Goal: Task Accomplishment & Management: Complete application form

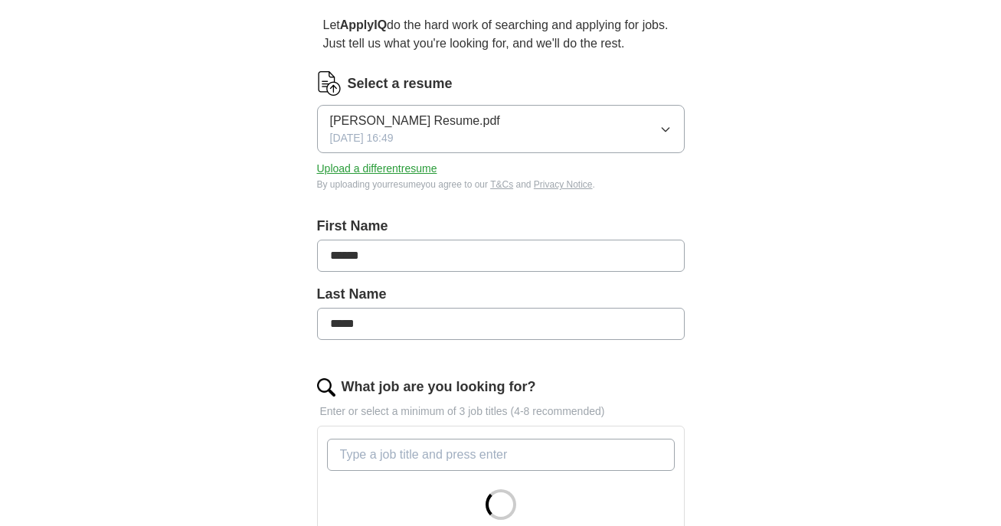
scroll to position [230, 0]
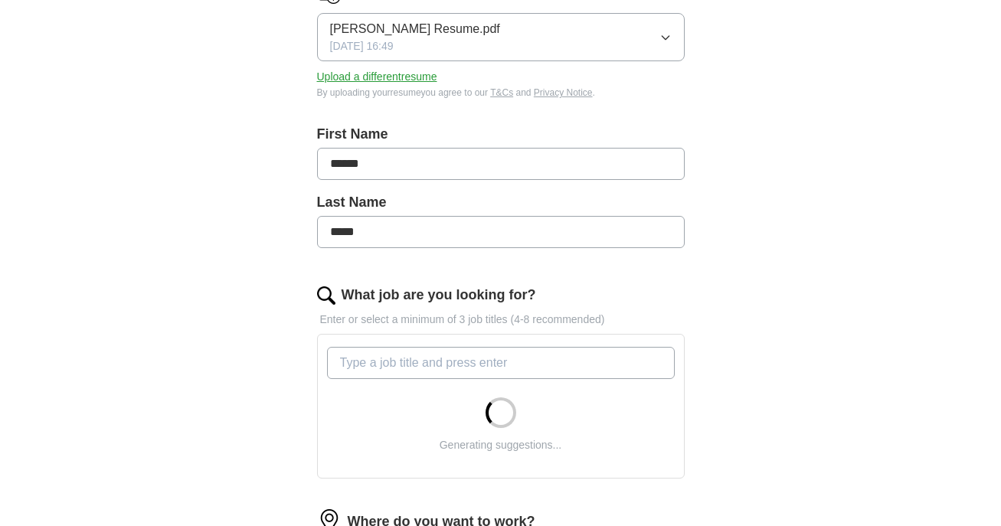
click at [509, 159] on input "******" at bounding box center [501, 164] width 368 height 32
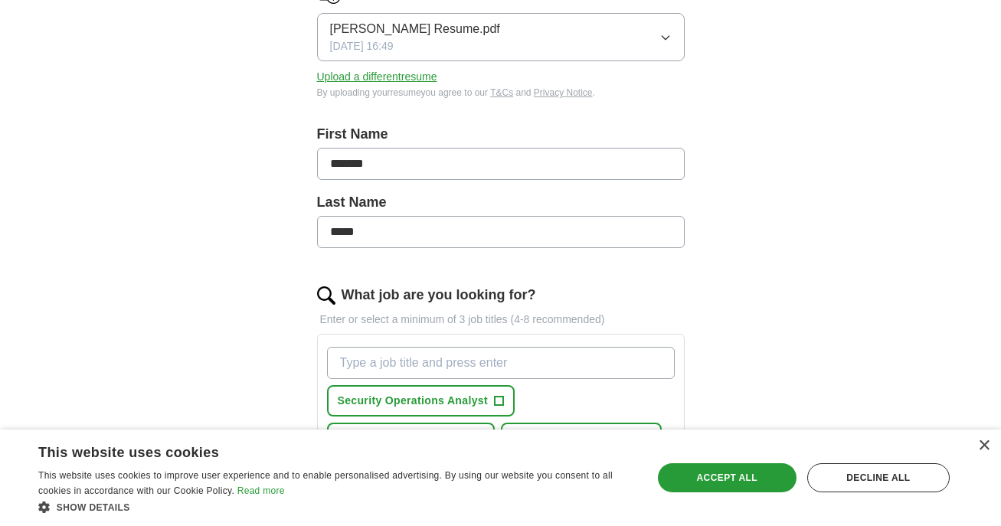
type input "******"
click at [663, 38] on icon "button" at bounding box center [665, 38] width 7 height 4
drag, startPoint x: 761, startPoint y: 80, endPoint x: 509, endPoint y: 80, distance: 251.2
click at [759, 80] on div "ApplyIQ Let ApplyIQ do the hard work of searching and applying for jobs. Just t…" at bounding box center [501, 412] width 980 height 1191
click at [409, 79] on button "Upload a different resume" at bounding box center [377, 77] width 120 height 16
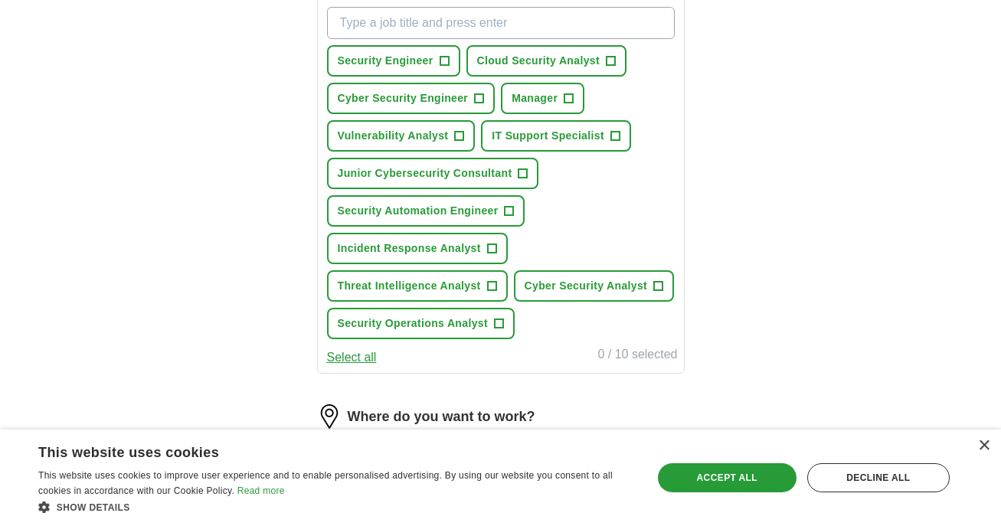
scroll to position [613, 0]
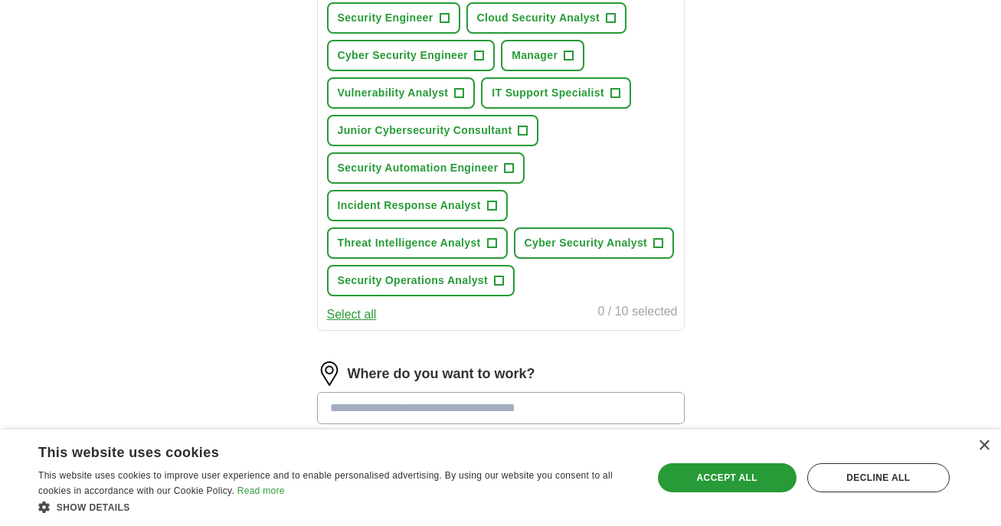
click at [358, 310] on button "Select all" at bounding box center [352, 315] width 50 height 18
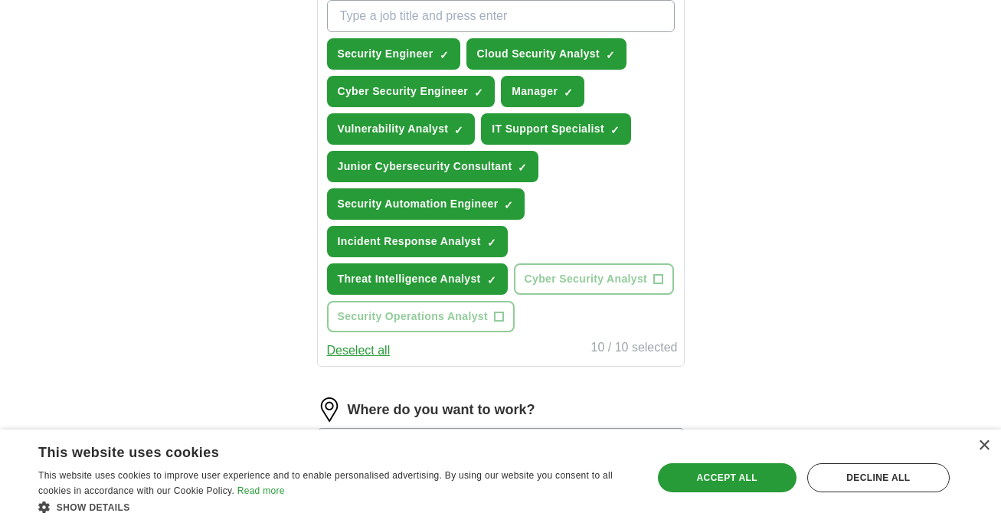
scroll to position [536, 0]
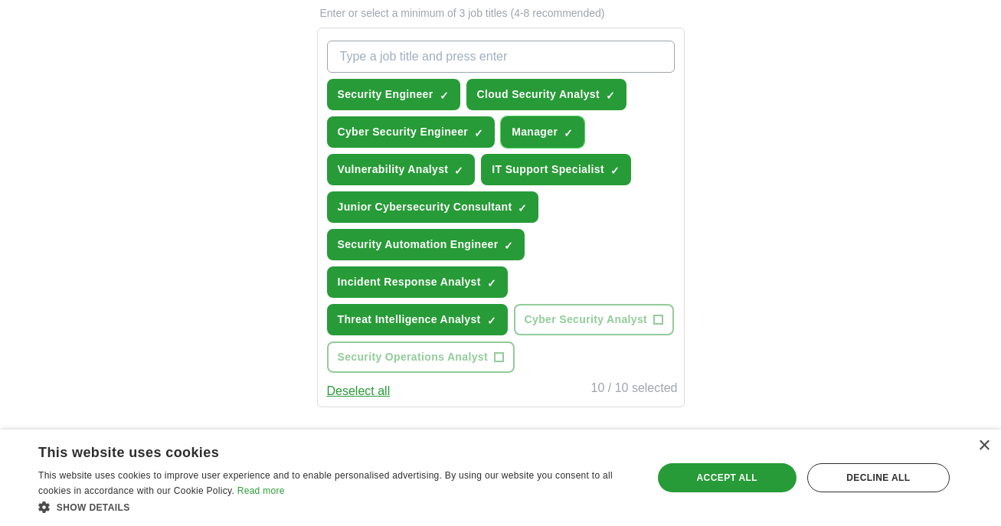
click at [562, 133] on button "Manager ✓ ×" at bounding box center [542, 131] width 83 height 31
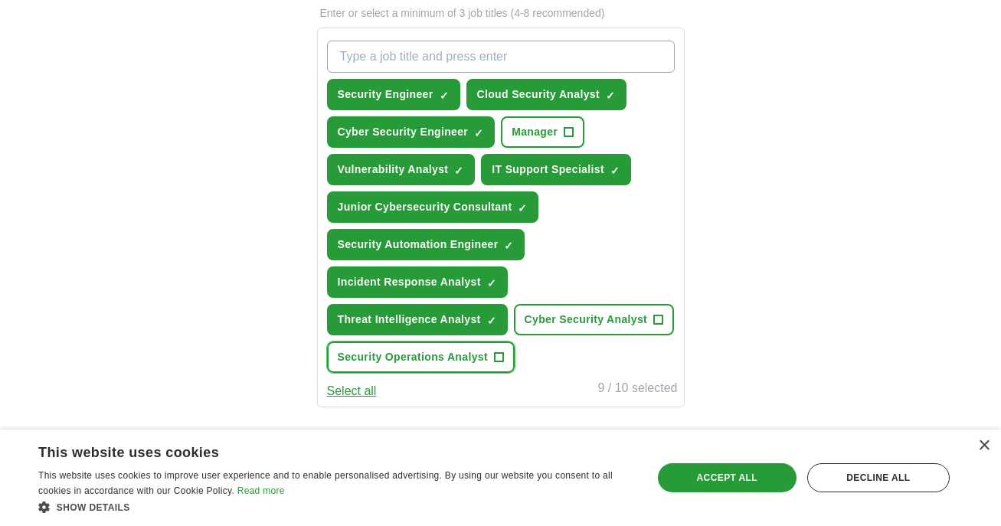
click at [479, 361] on span "Security Operations Analyst" at bounding box center [413, 357] width 150 height 16
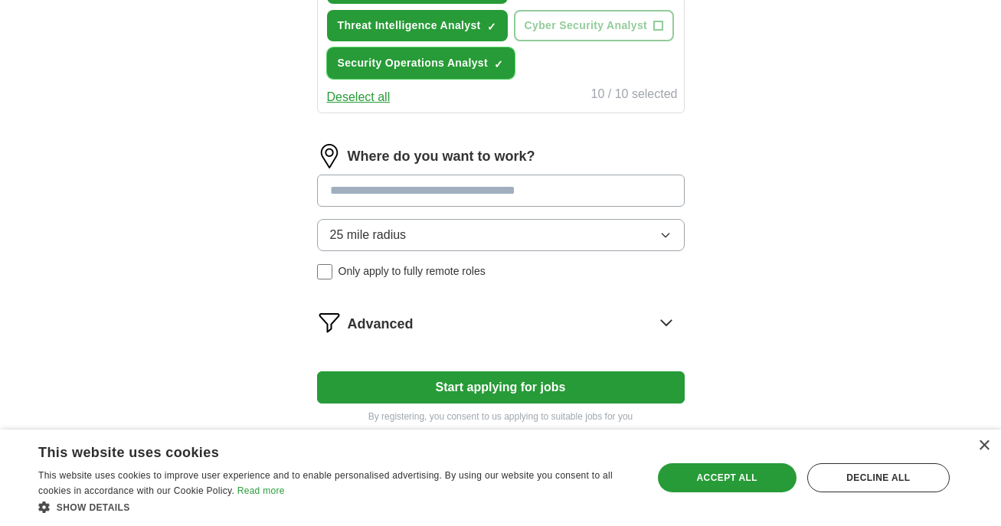
scroll to position [904, 0]
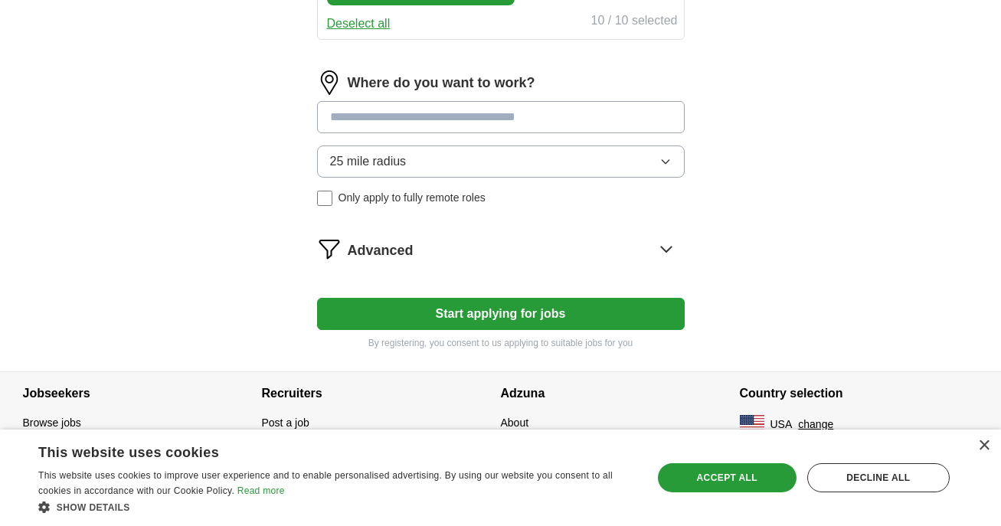
click at [657, 246] on icon at bounding box center [666, 249] width 25 height 25
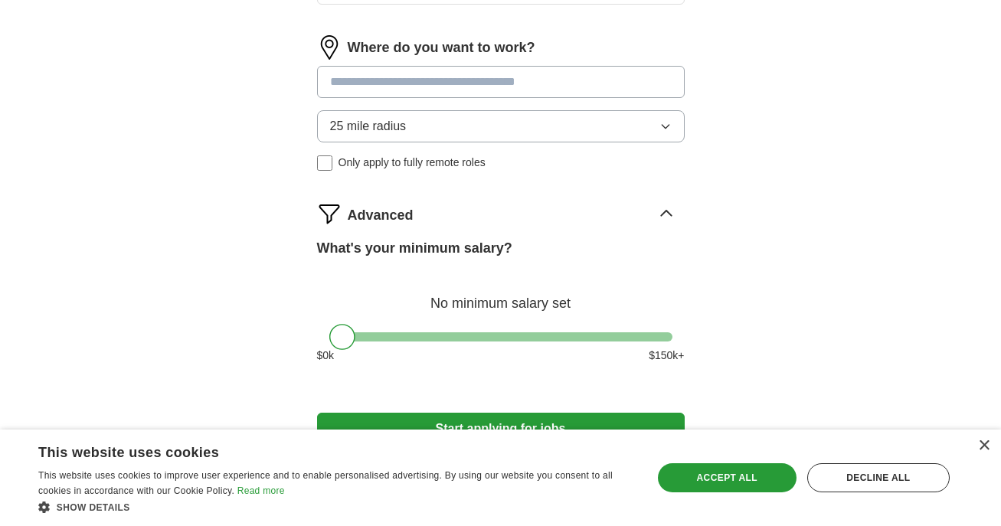
scroll to position [980, 0]
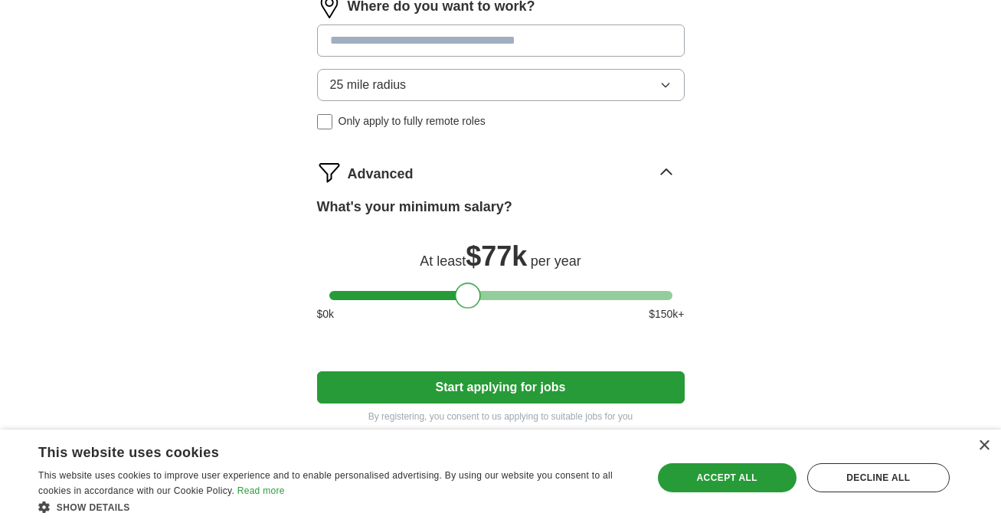
drag, startPoint x: 348, startPoint y: 296, endPoint x: 476, endPoint y: 298, distance: 127.2
click at [476, 298] on div at bounding box center [468, 296] width 26 height 26
click at [635, 391] on button "Start applying for jobs" at bounding box center [501, 387] width 368 height 32
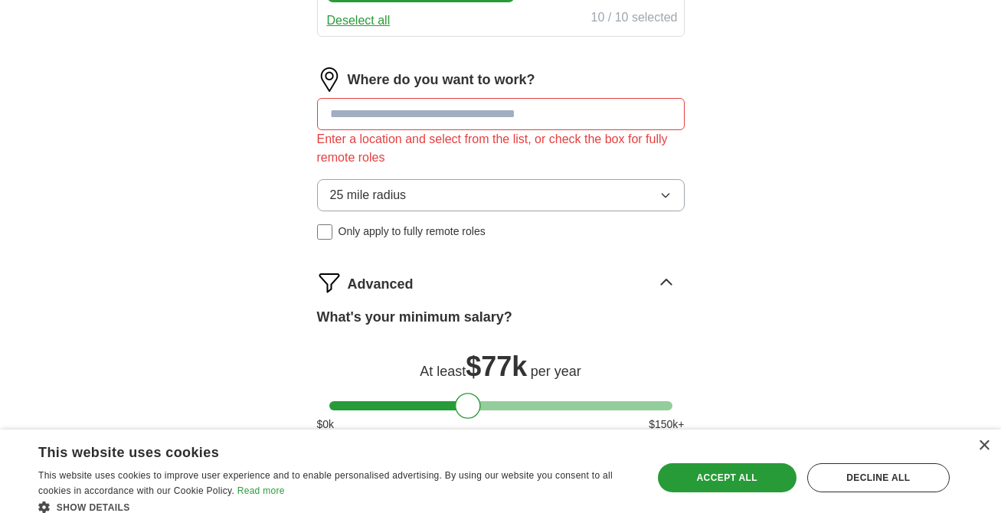
scroll to position [872, 0]
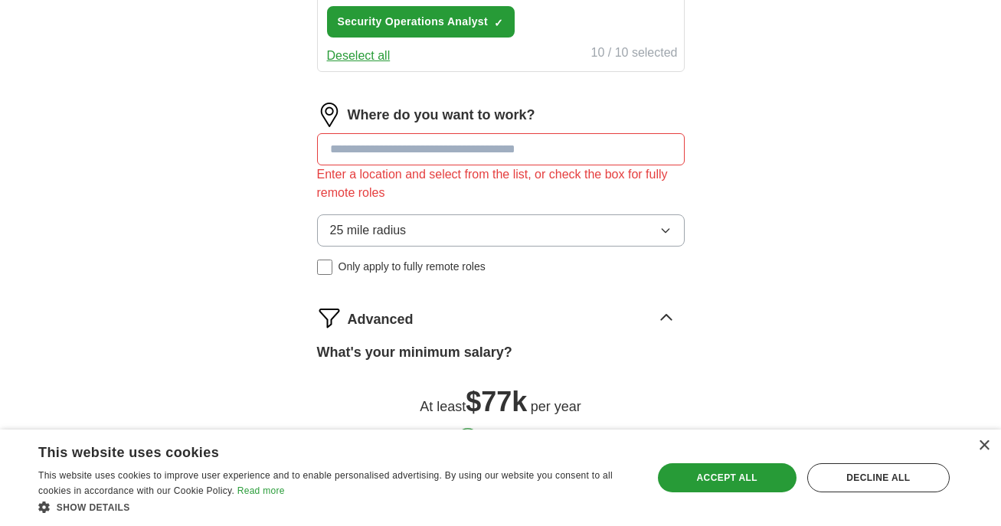
click at [587, 147] on input at bounding box center [501, 149] width 368 height 32
type input "***"
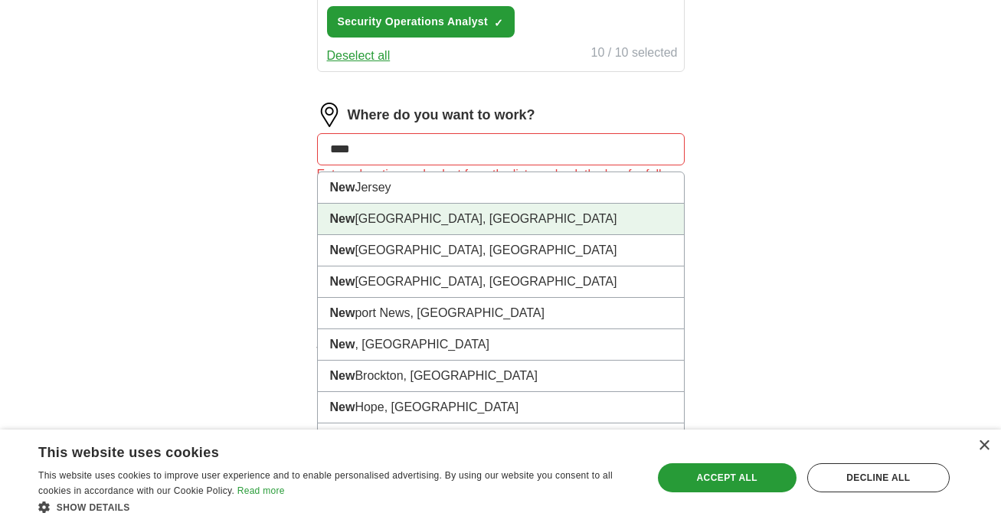
click at [498, 224] on li "[GEOGRAPHIC_DATA], [GEOGRAPHIC_DATA]" at bounding box center [501, 219] width 366 height 31
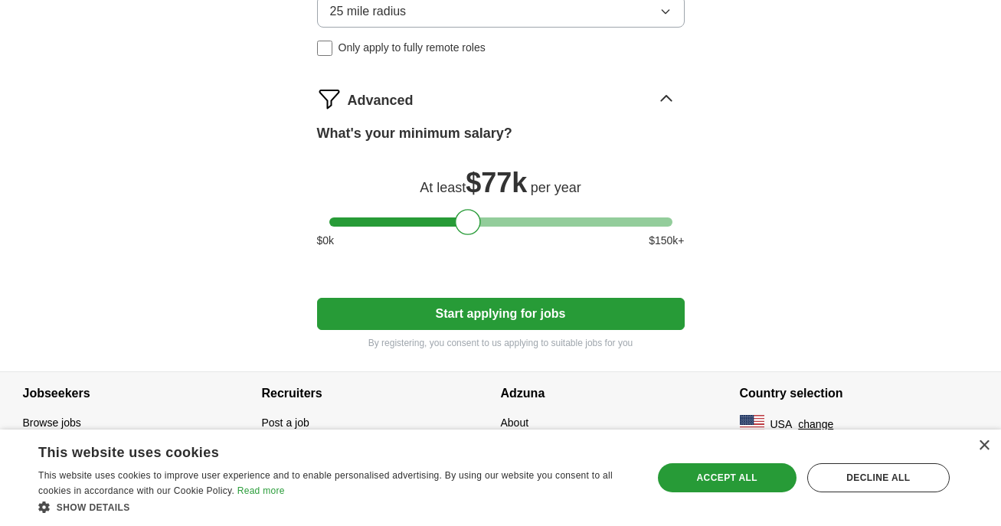
click at [614, 313] on button "Start applying for jobs" at bounding box center [501, 314] width 368 height 32
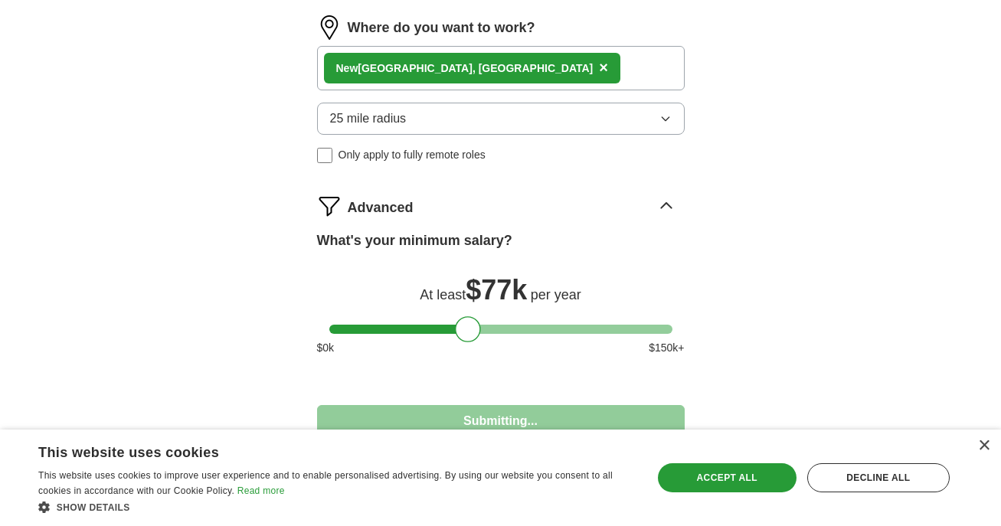
select select "**"
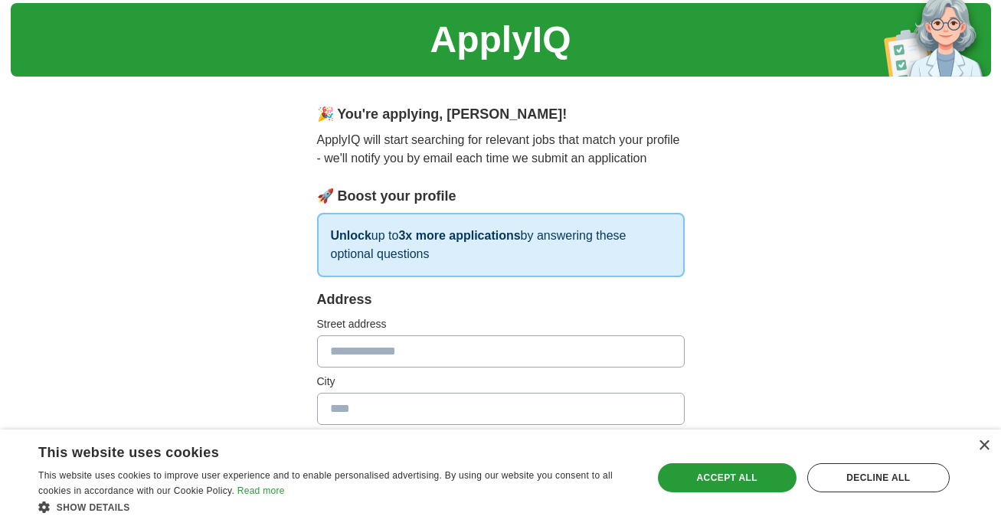
scroll to position [77, 0]
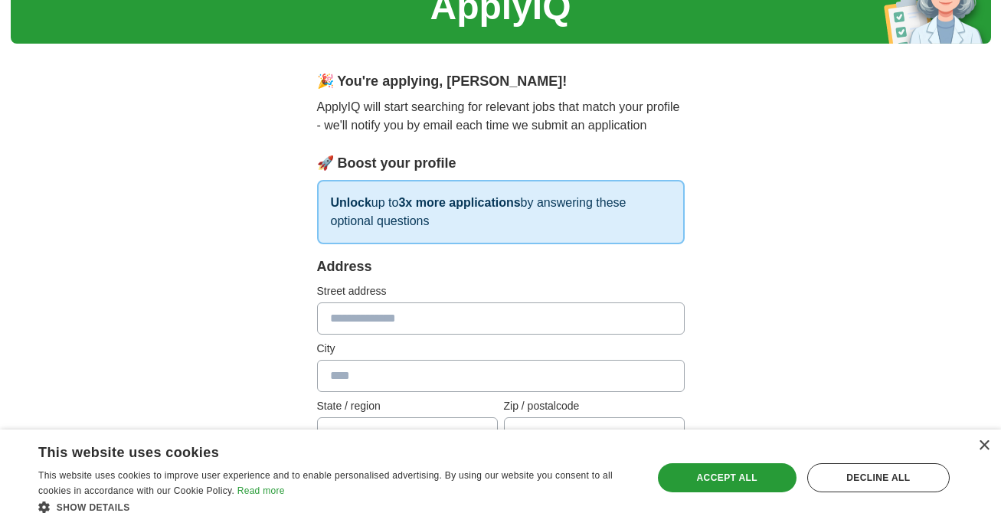
click at [591, 335] on div "Address Street address City State / region Zip / postalcode Country Please sele…" at bounding box center [501, 391] width 368 height 269
click at [597, 320] on input "text" at bounding box center [501, 319] width 368 height 32
type input "**********"
type input "**"
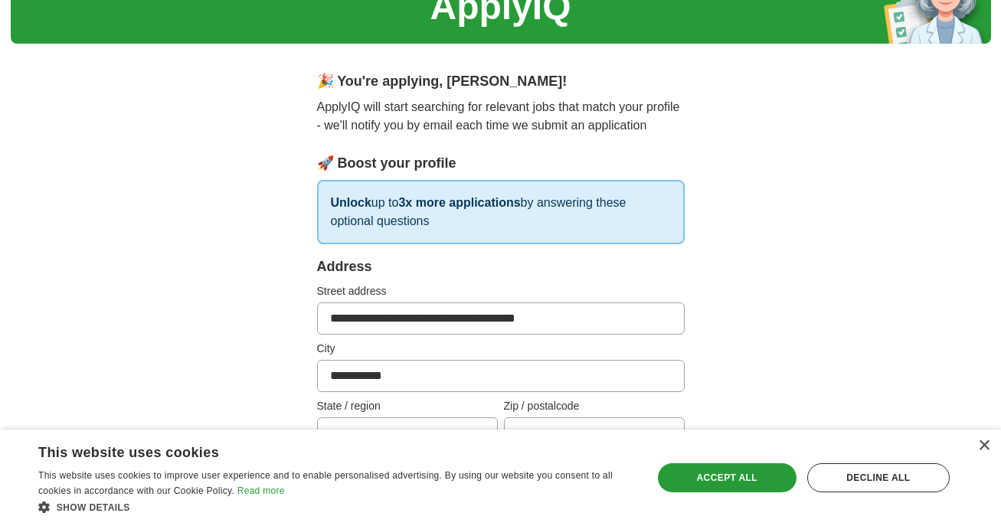
type input "*****"
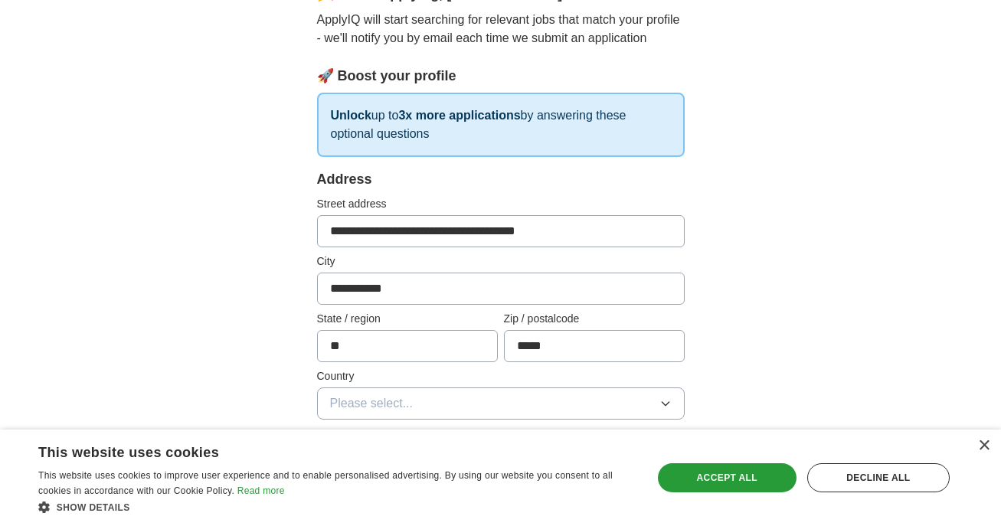
scroll to position [383, 0]
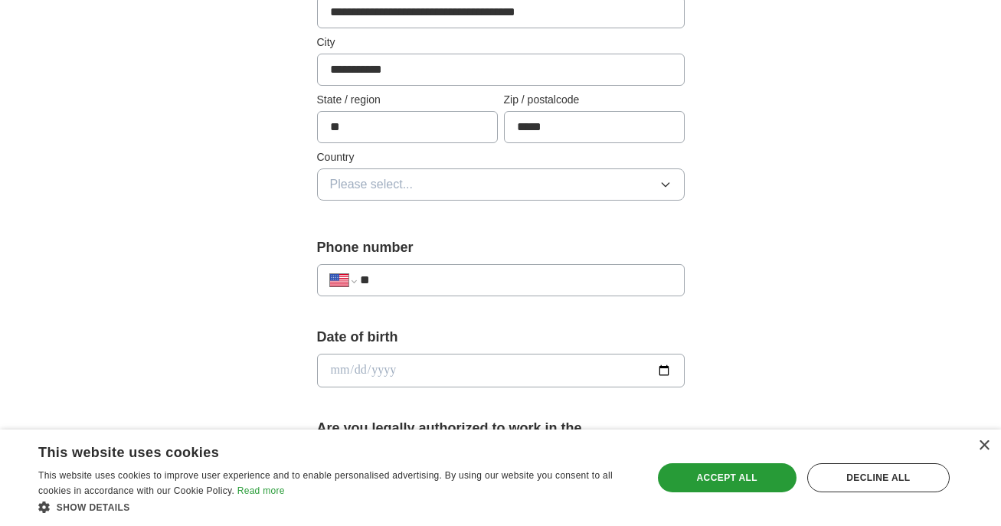
click at [557, 179] on button "Please select..." at bounding box center [501, 185] width 368 height 32
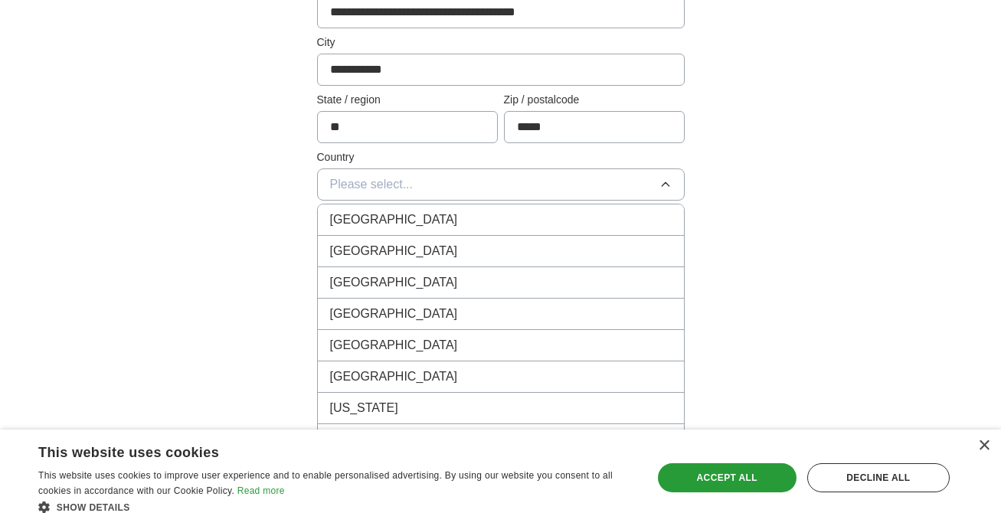
click at [491, 252] on div "[GEOGRAPHIC_DATA]" at bounding box center [501, 251] width 342 height 18
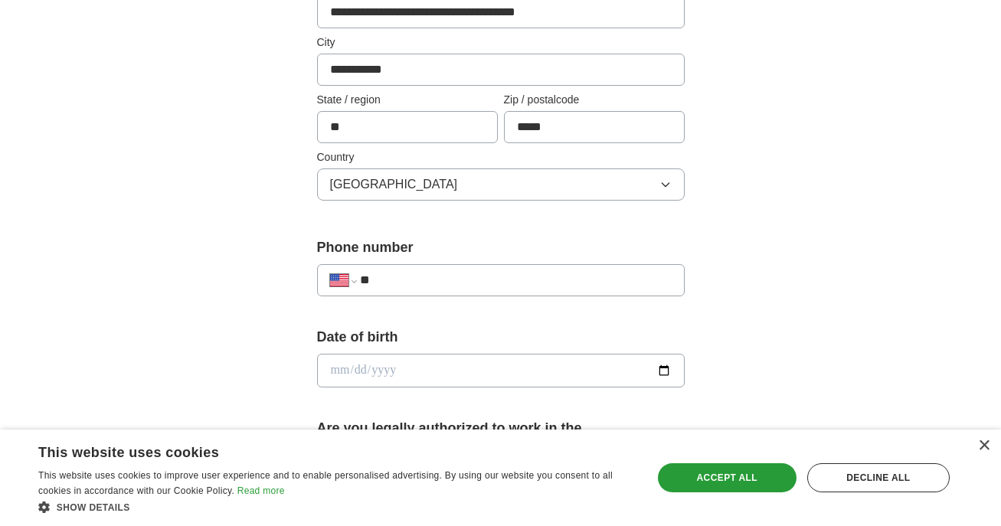
click at [499, 286] on input "**" at bounding box center [515, 280] width 311 height 18
type input "**********"
click at [672, 365] on input "date" at bounding box center [501, 371] width 368 height 34
click at [669, 365] on input "date" at bounding box center [501, 371] width 368 height 34
type input "**********"
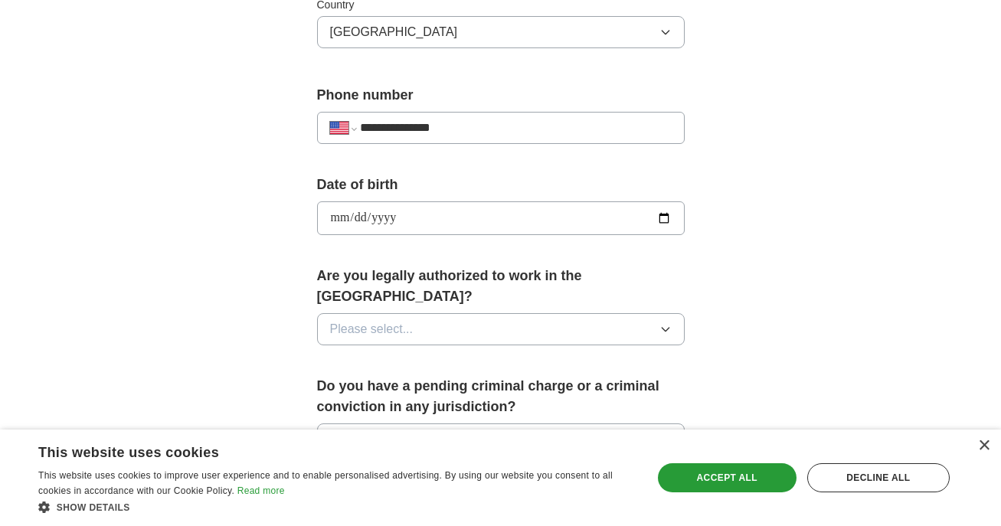
scroll to position [536, 0]
click at [528, 313] on button "Please select..." at bounding box center [501, 329] width 368 height 32
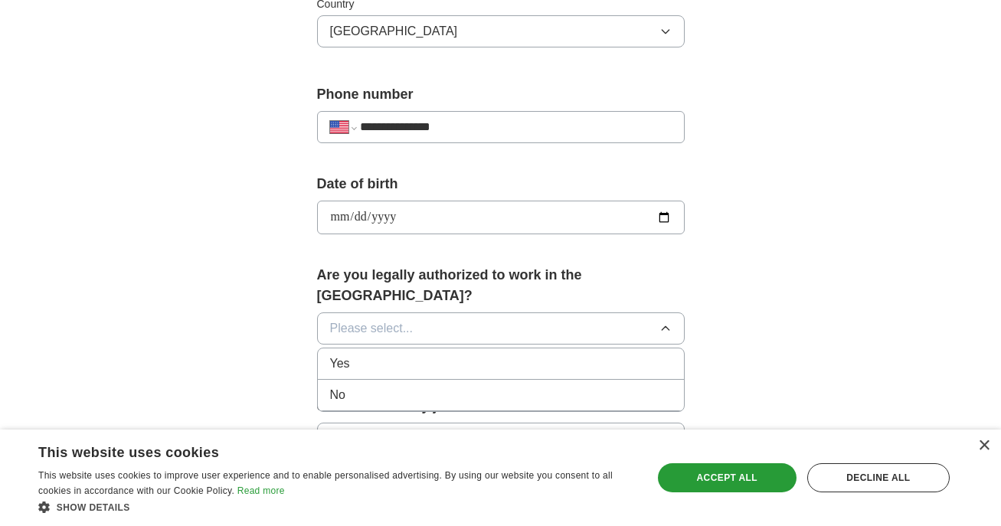
click at [475, 355] on div "Yes" at bounding box center [501, 364] width 342 height 18
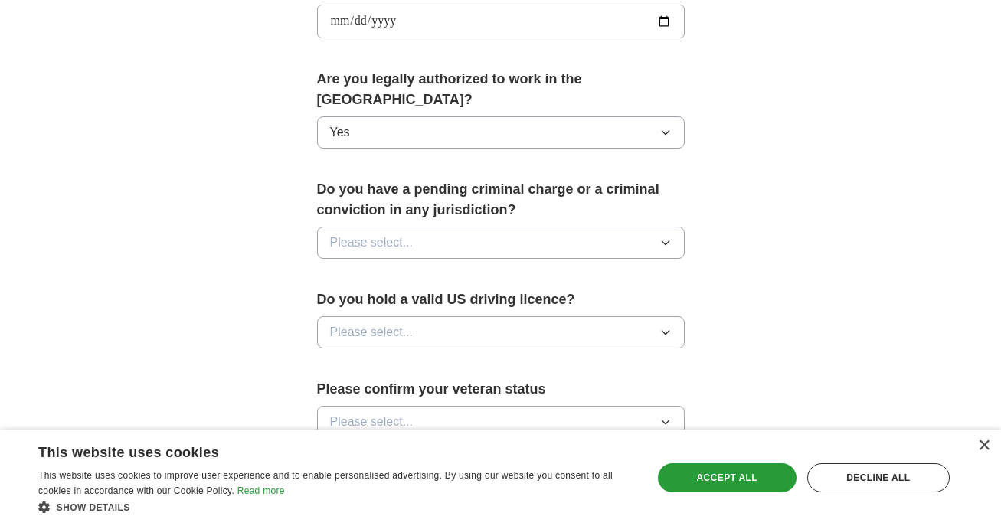
scroll to position [766, 0]
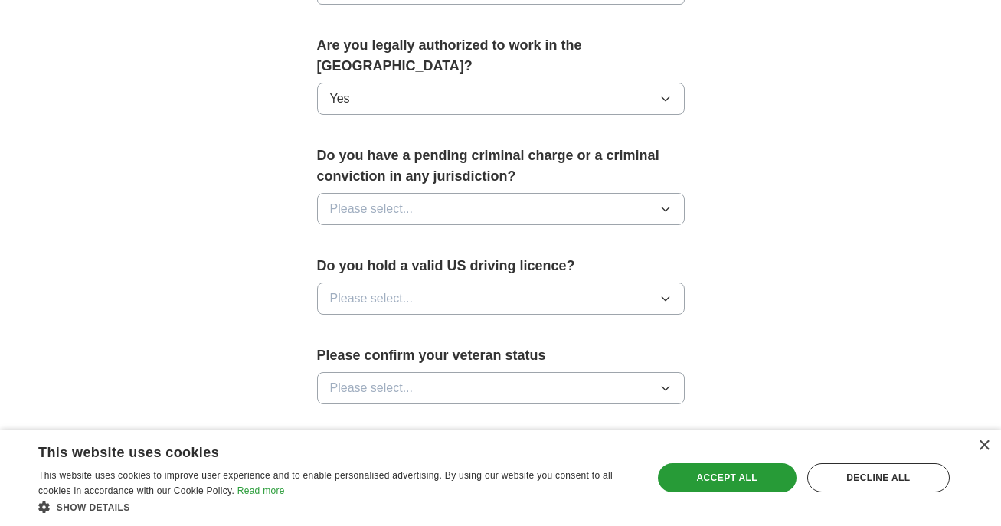
click at [610, 164] on label "Do you have a pending criminal charge or a criminal conviction in any jurisdict…" at bounding box center [501, 166] width 368 height 41
click at [618, 193] on button "Please select..." at bounding box center [501, 209] width 368 height 32
click at [591, 267] on div "No" at bounding box center [501, 276] width 342 height 18
click at [599, 283] on button "Please select..." at bounding box center [501, 299] width 368 height 32
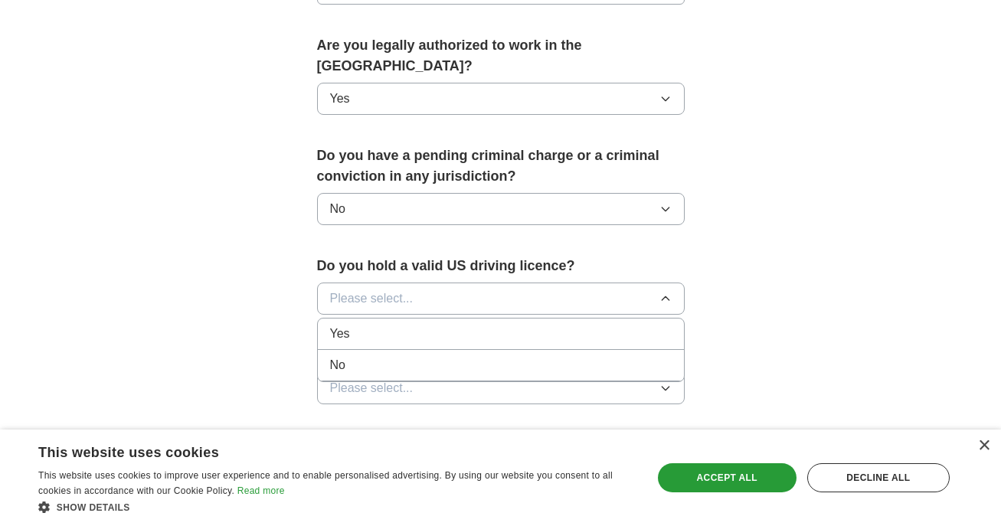
click at [602, 325] on div "Yes" at bounding box center [501, 334] width 342 height 18
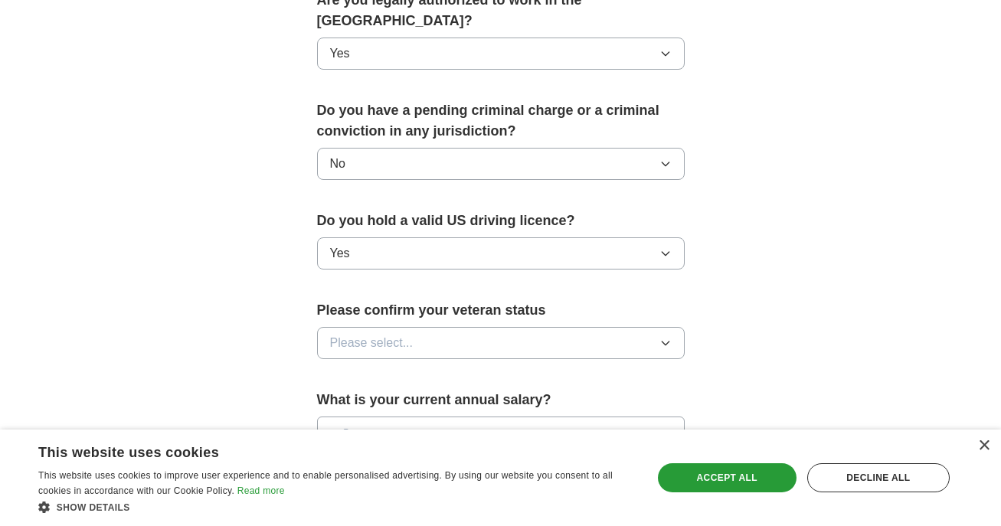
scroll to position [843, 0]
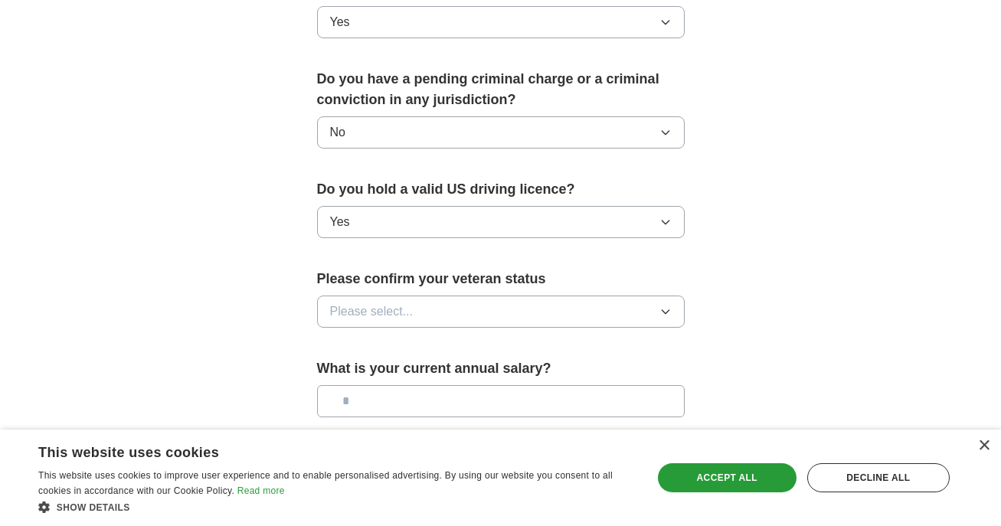
click at [625, 296] on button "Please select..." at bounding box center [501, 312] width 368 height 32
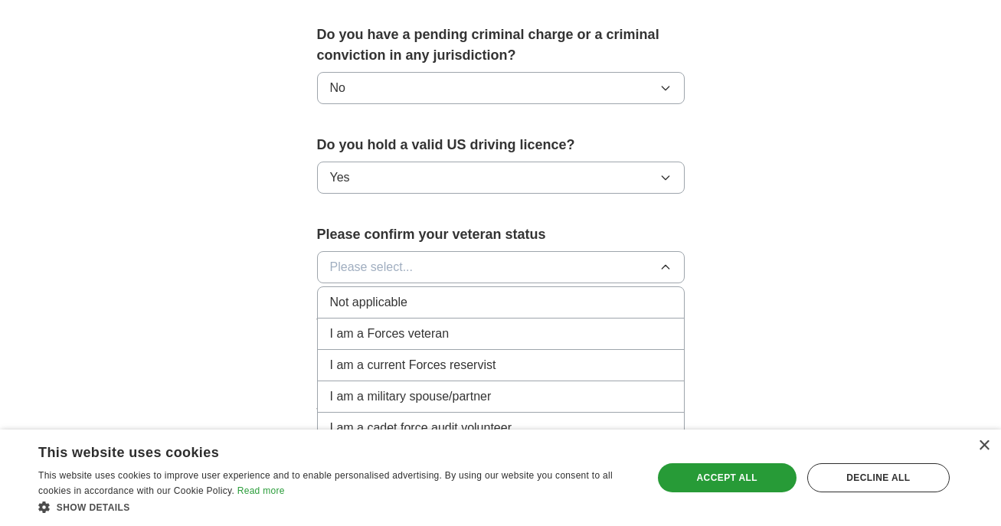
scroll to position [919, 0]
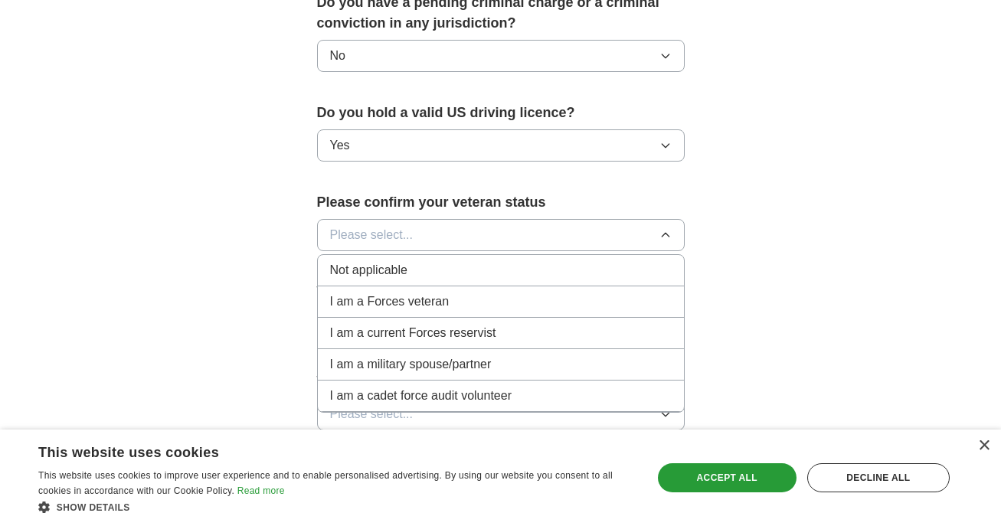
click at [623, 261] on div "Not applicable" at bounding box center [501, 270] width 342 height 18
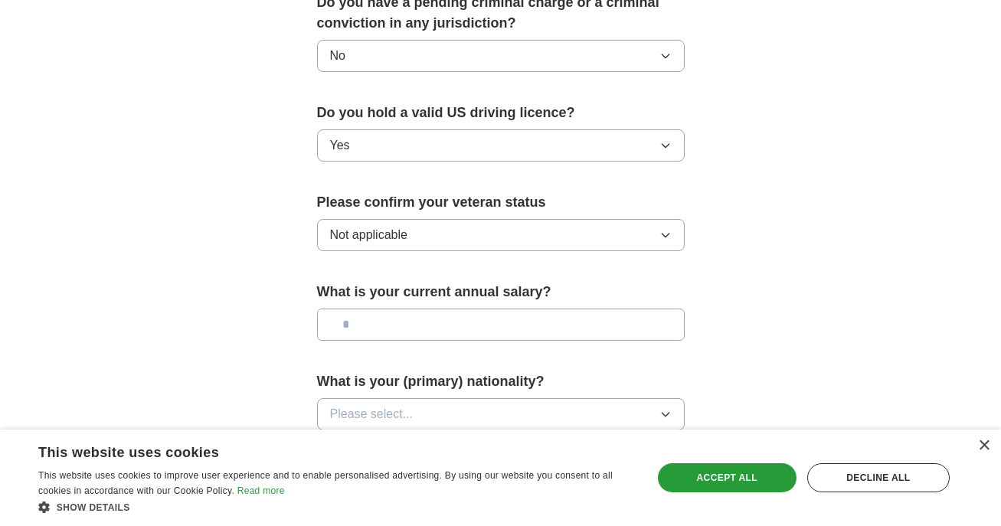
click at [637, 315] on input "text" at bounding box center [501, 325] width 368 height 32
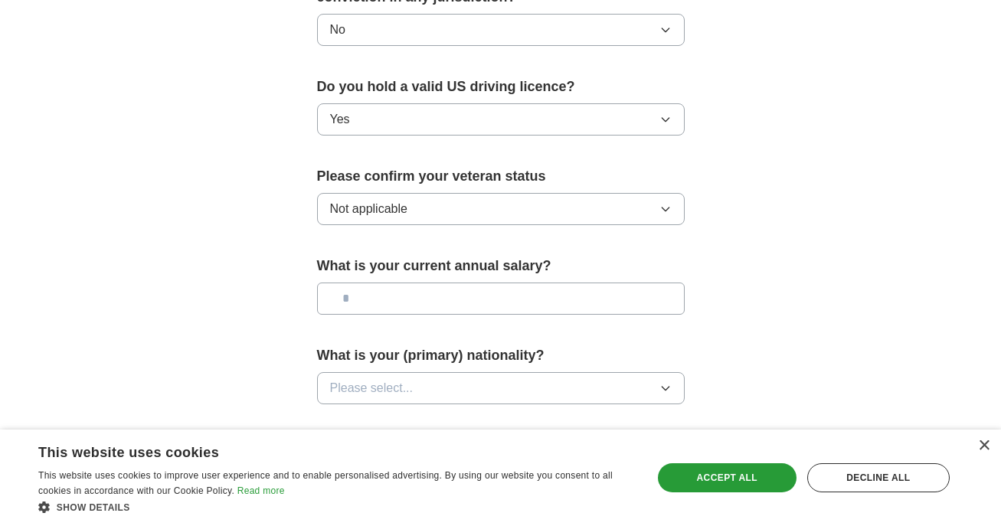
scroll to position [996, 0]
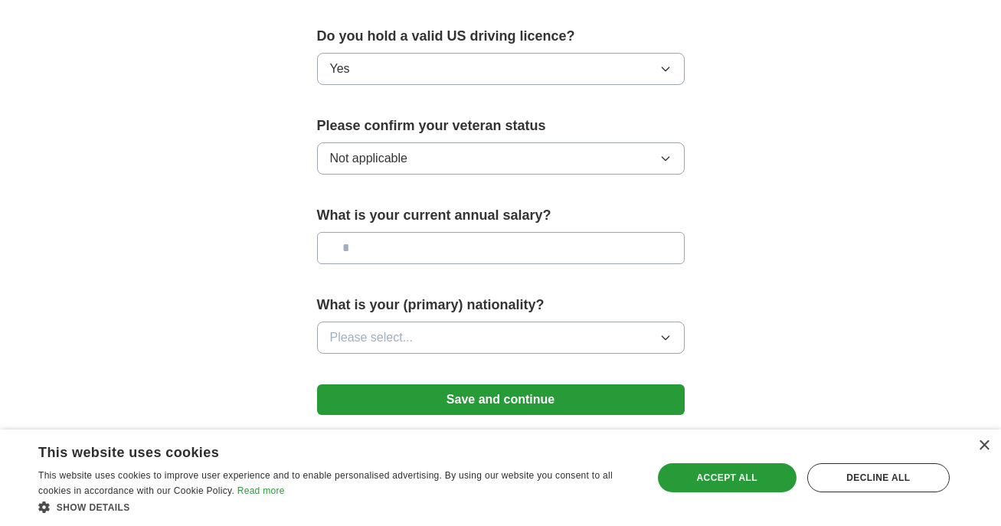
click at [645, 322] on button "Please select..." at bounding box center [501, 338] width 368 height 32
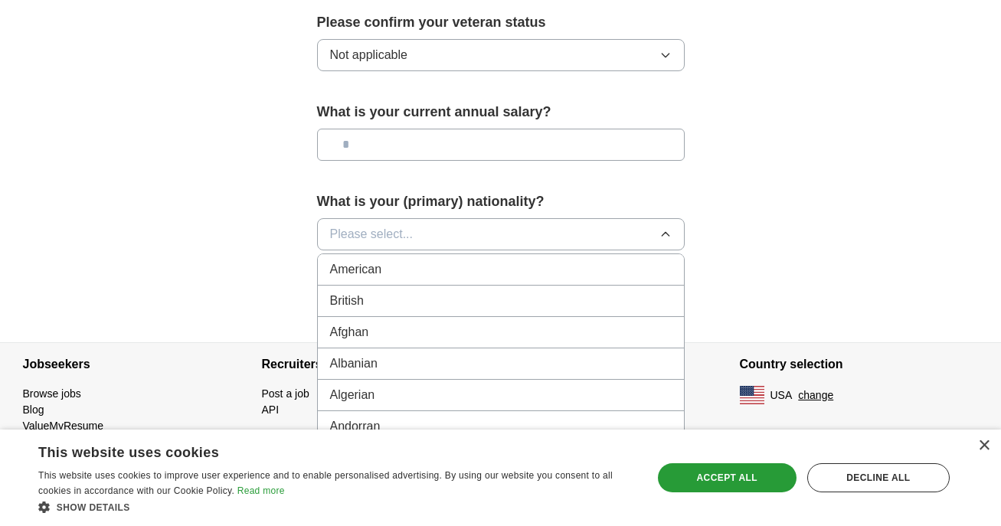
scroll to position [1112, 0]
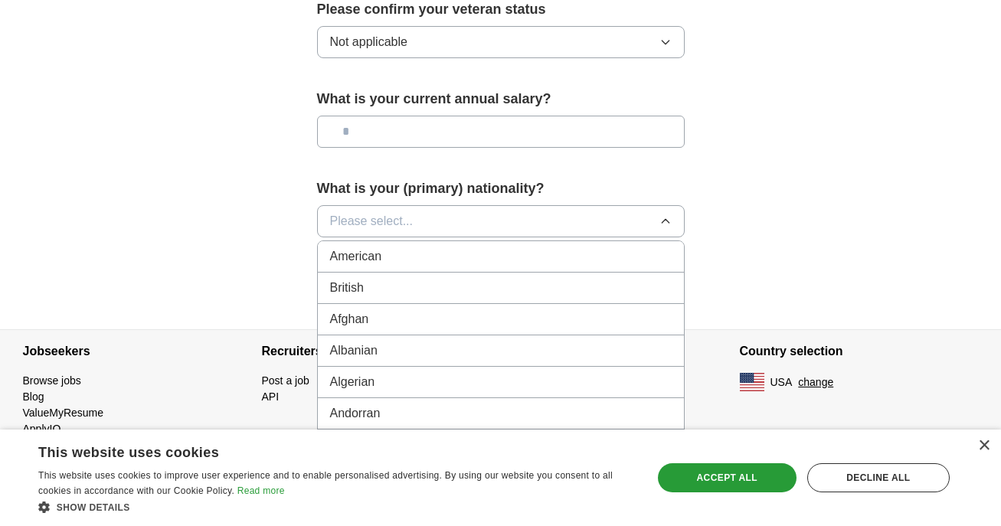
click at [622, 205] on button "Please select..." at bounding box center [501, 221] width 368 height 32
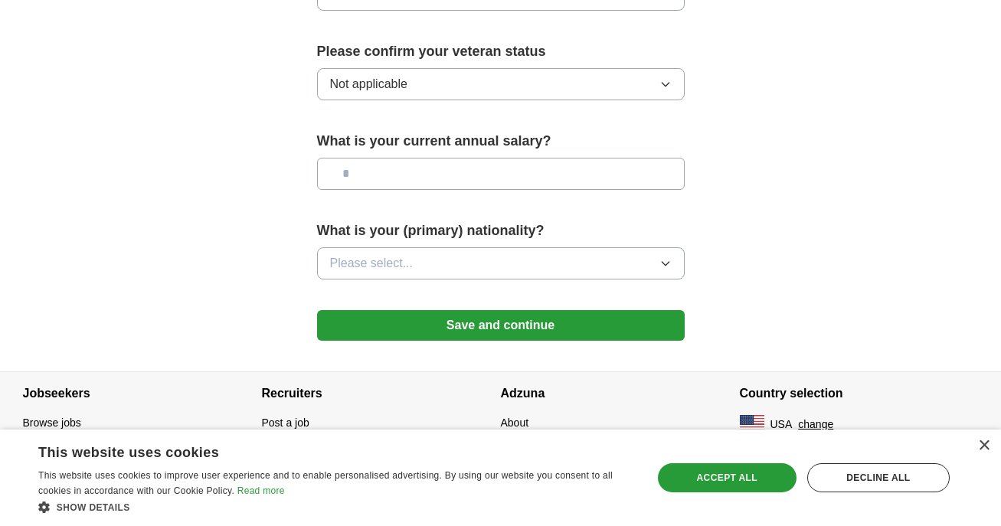
scroll to position [1049, 0]
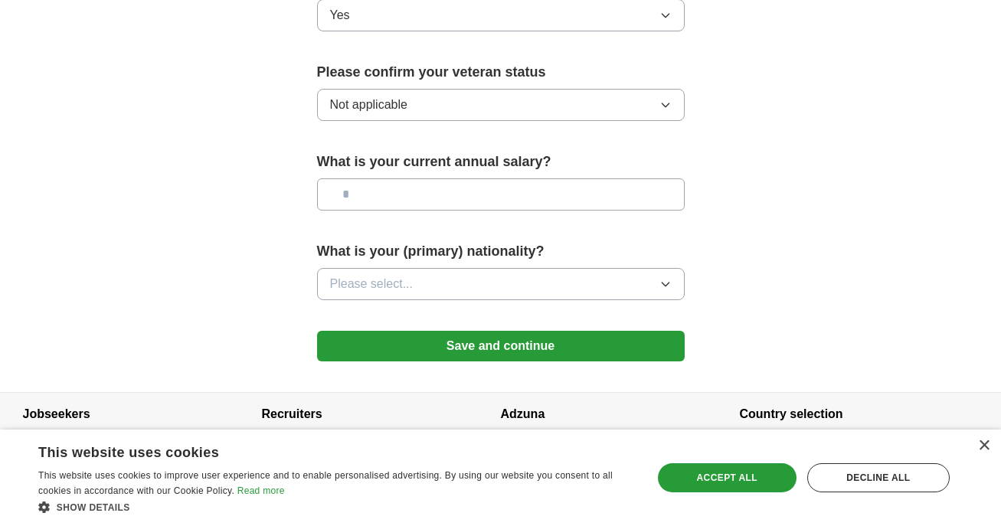
click at [571, 268] on button "Please select..." at bounding box center [501, 284] width 368 height 32
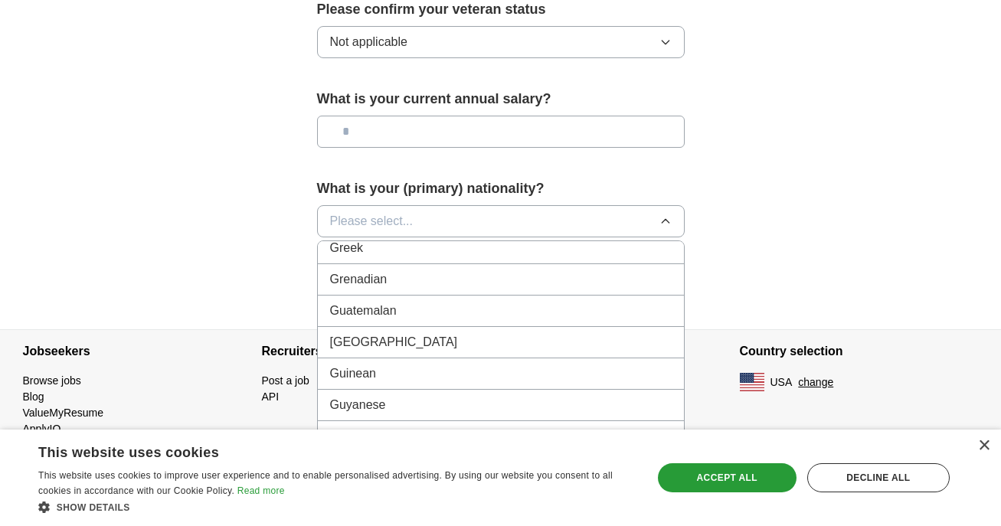
scroll to position [2459, 0]
click at [615, 300] on div "[DEMOGRAPHIC_DATA]" at bounding box center [501, 309] width 342 height 18
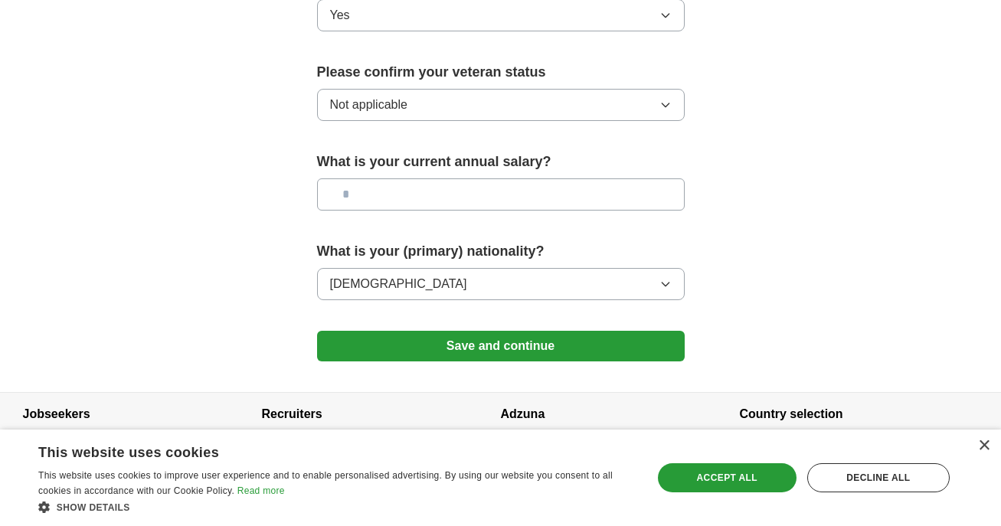
click at [595, 331] on button "Save and continue" at bounding box center [501, 346] width 368 height 31
